Goal: Information Seeking & Learning: Find specific fact

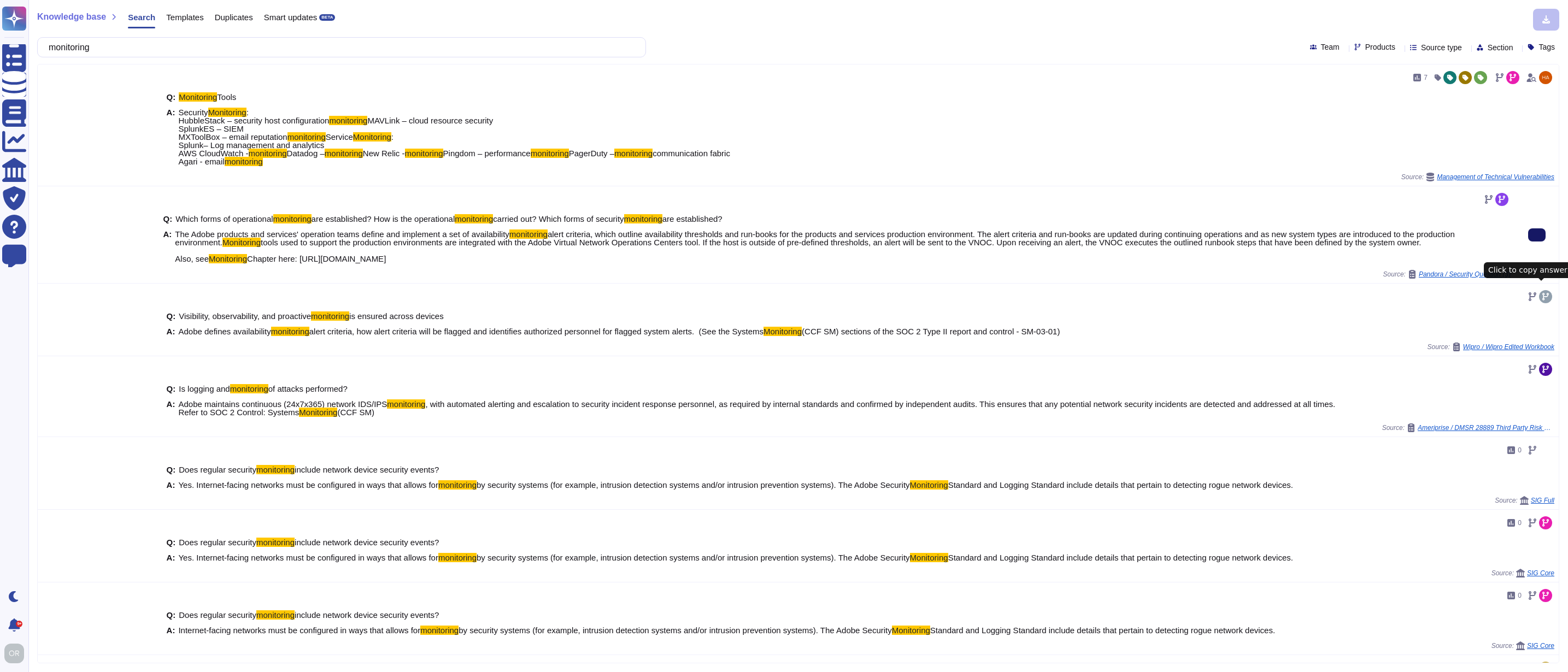
type input "monitoring"
click at [1365, 46] on span "Products" at bounding box center [1380, 47] width 30 height 8
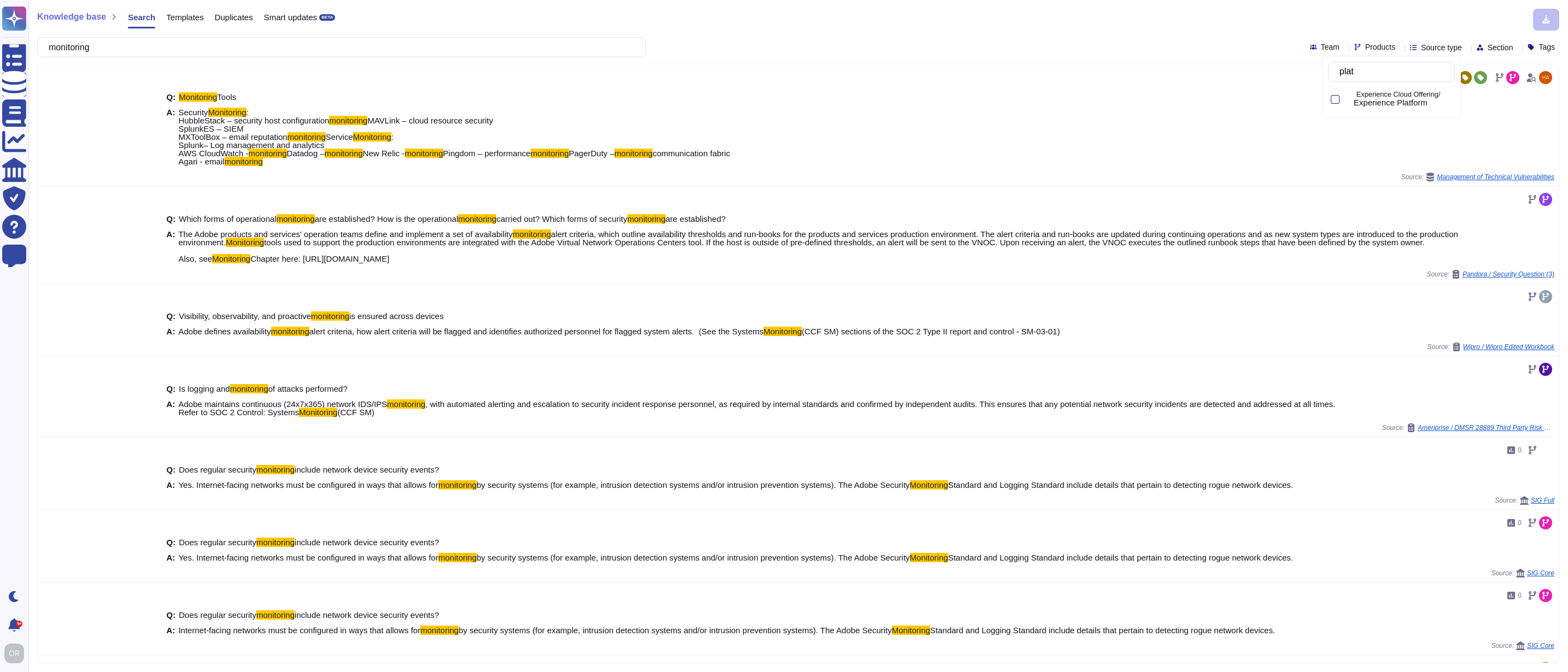
type input "platf"
click at [1363, 99] on span "Experience Platform" at bounding box center [1390, 102] width 74 height 10
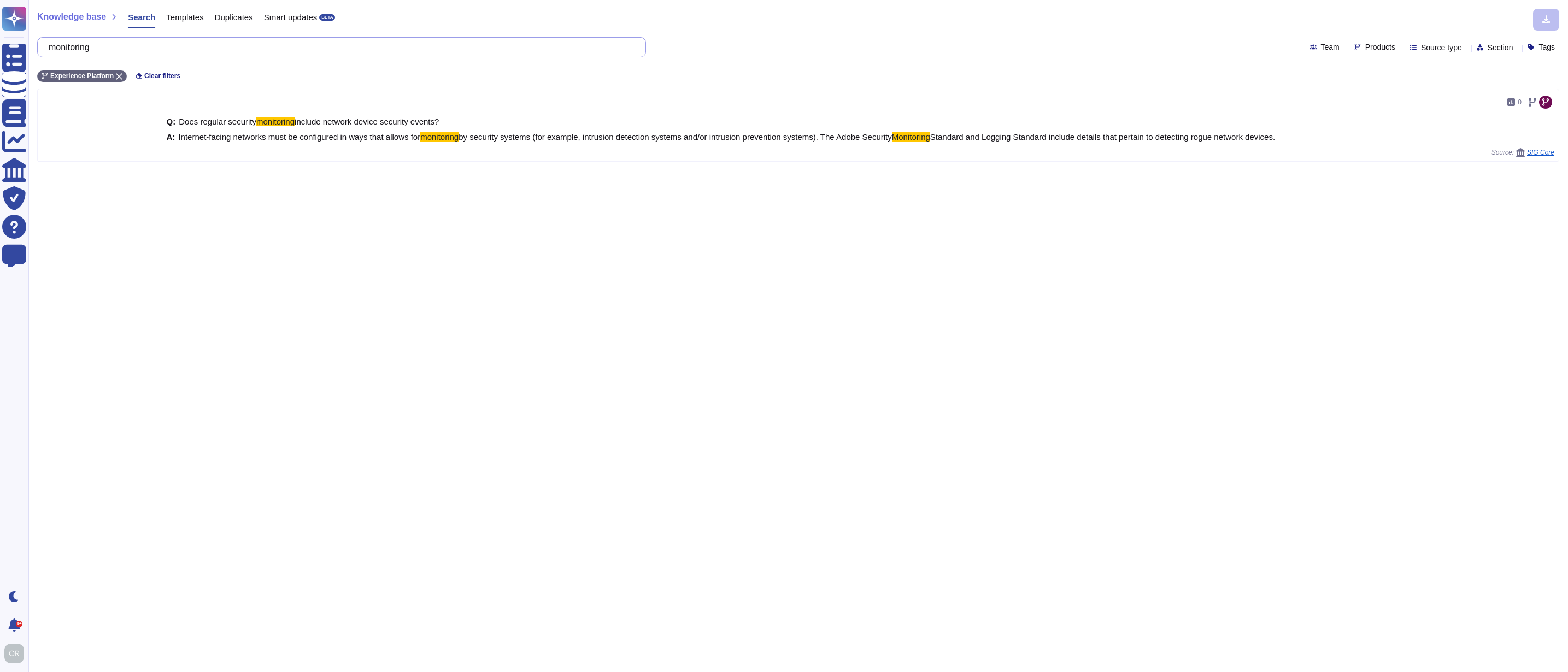
drag, startPoint x: 120, startPoint y: 51, endPoint x: 61, endPoint y: 46, distance: 59.2
click at [61, 46] on input "monitoring" at bounding box center [339, 48] width 591 height 19
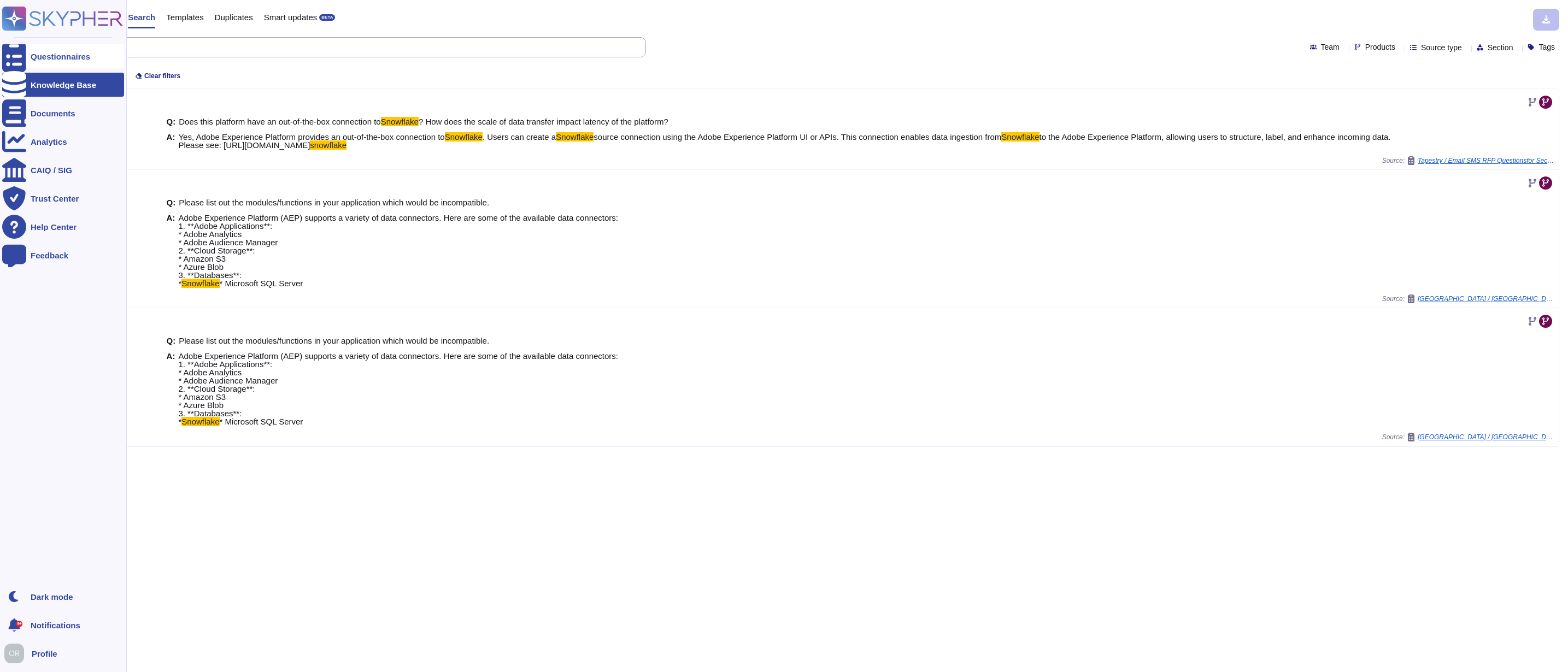
drag, startPoint x: 124, startPoint y: 55, endPoint x: 17, endPoint y: 49, distance: 107.2
click at [17, 49] on div "Questionnaires Knowledge Base Documents Analytics CAIQ / SIG Trust Center Help …" at bounding box center [784, 336] width 1568 height 672
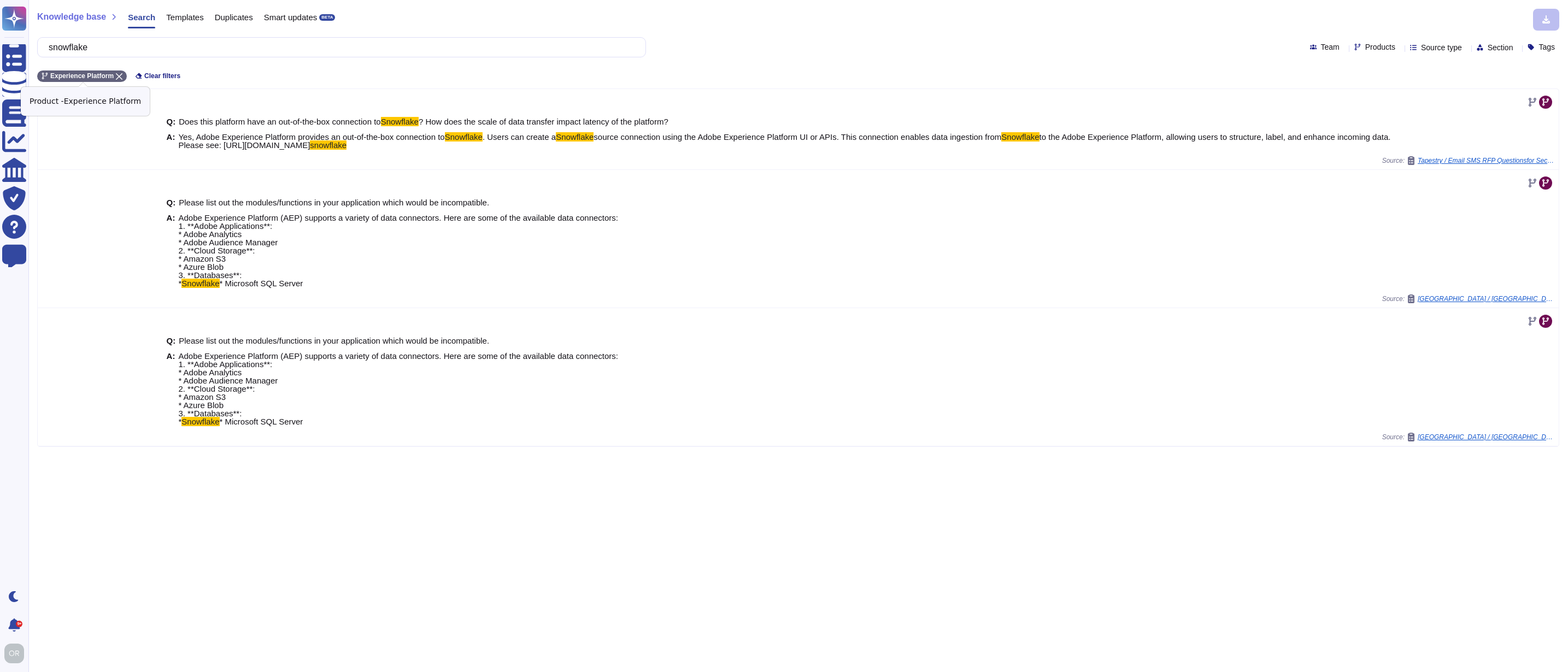
drag, startPoint x: 123, startPoint y: 76, endPoint x: 101, endPoint y: 57, distance: 29.1
click at [122, 76] on icon at bounding box center [119, 77] width 6 height 6
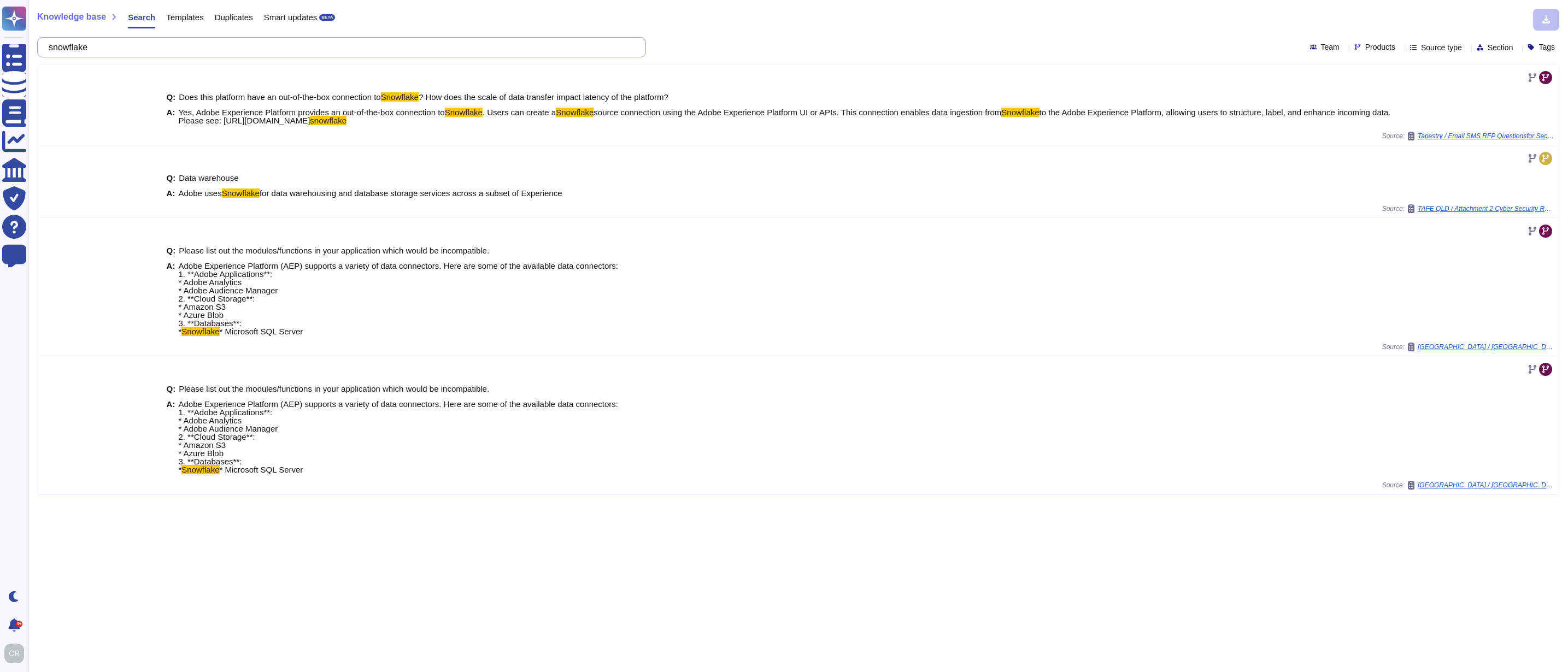
drag, startPoint x: 99, startPoint y: 49, endPoint x: 59, endPoint y: 46, distance: 40.1
click at [59, 46] on input "snowflake" at bounding box center [339, 48] width 591 height 19
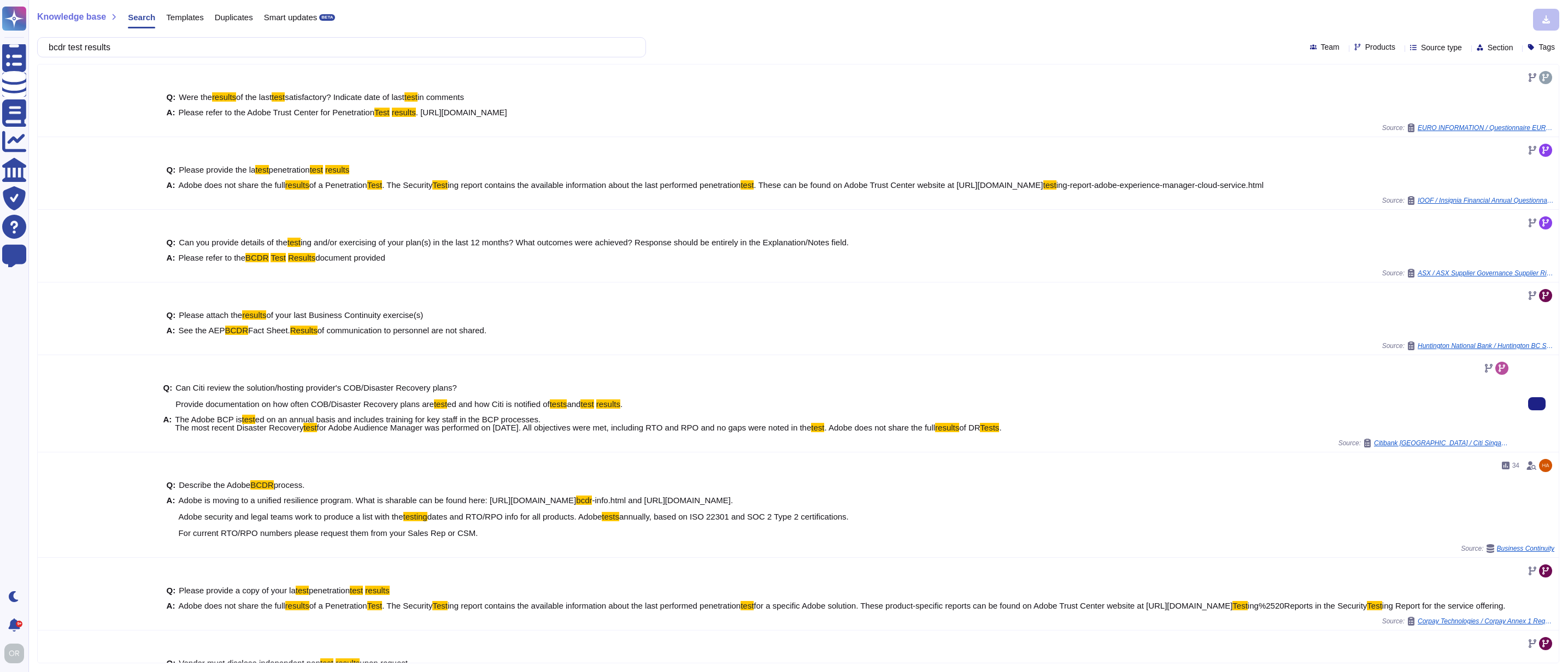
type input "bcdr test results"
drag, startPoint x: 1068, startPoint y: 437, endPoint x: 886, endPoint y: 437, distance: 182.0
click at [886, 432] on div "A: The Adobe BCP is test ed on an annual basis and includes training for key st…" at bounding box center [837, 423] width 1348 height 16
copy span "Adobe does not share the full results of DR [PERSON_NAME] ."
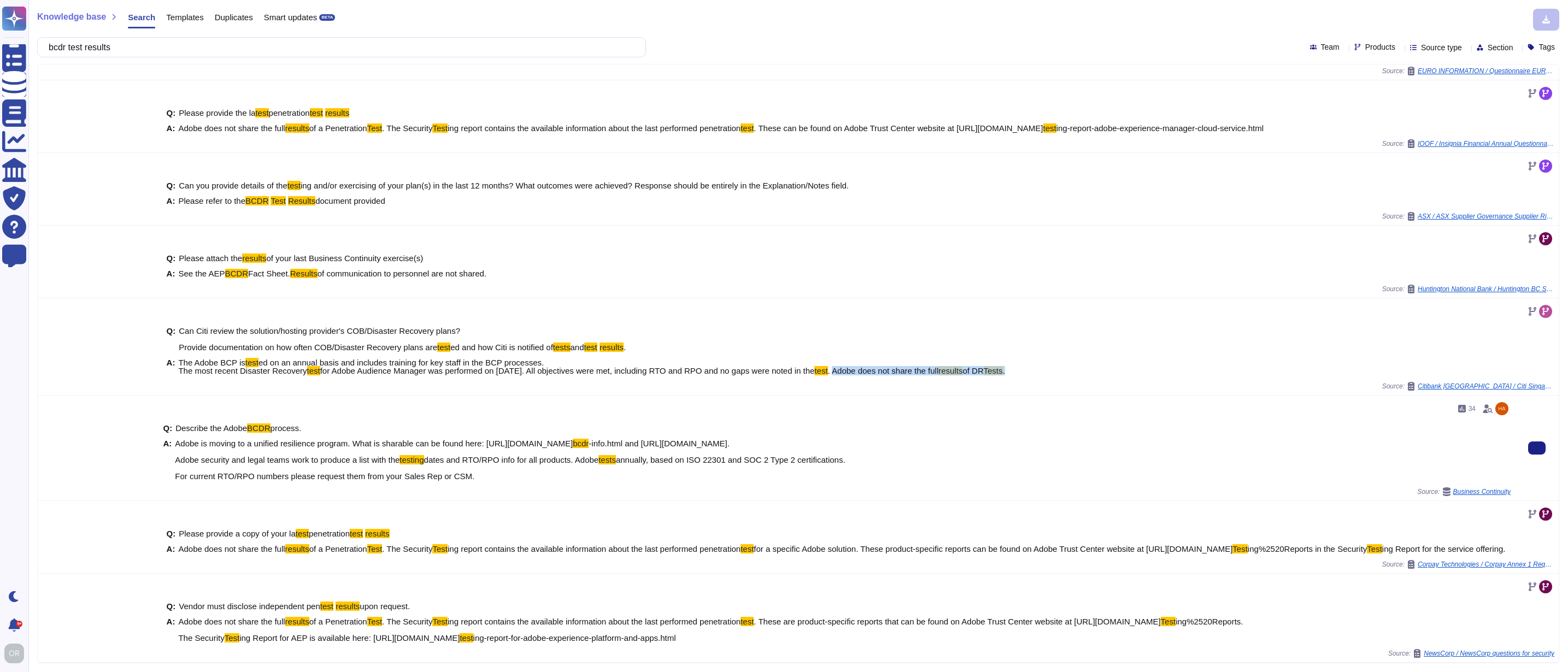
scroll to position [75, 0]
